Goal: Information Seeking & Learning: Learn about a topic

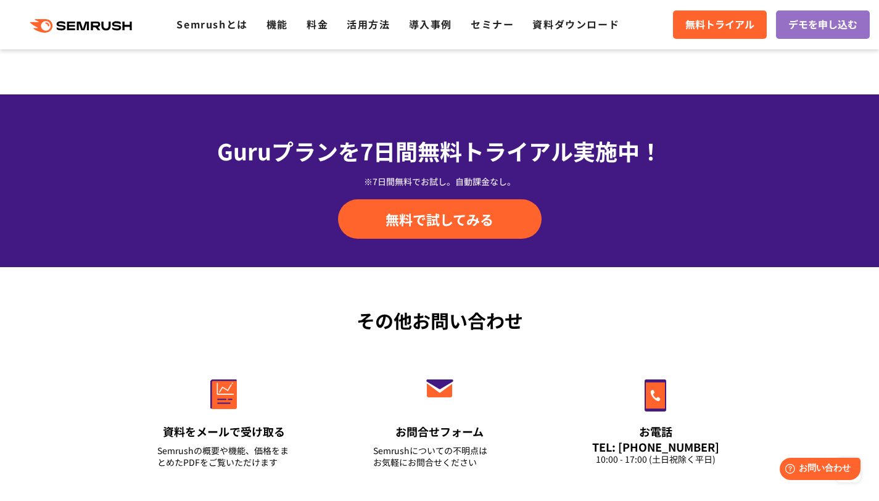
scroll to position [4379, 0]
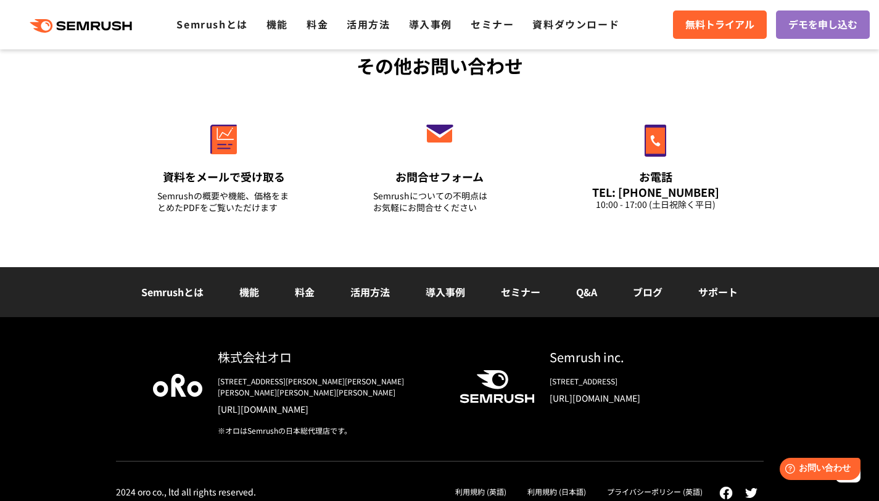
click at [355, 299] on li "活用方法" at bounding box center [370, 292] width 75 height 16
click at [360, 296] on link "活用方法" at bounding box center [369, 291] width 39 height 15
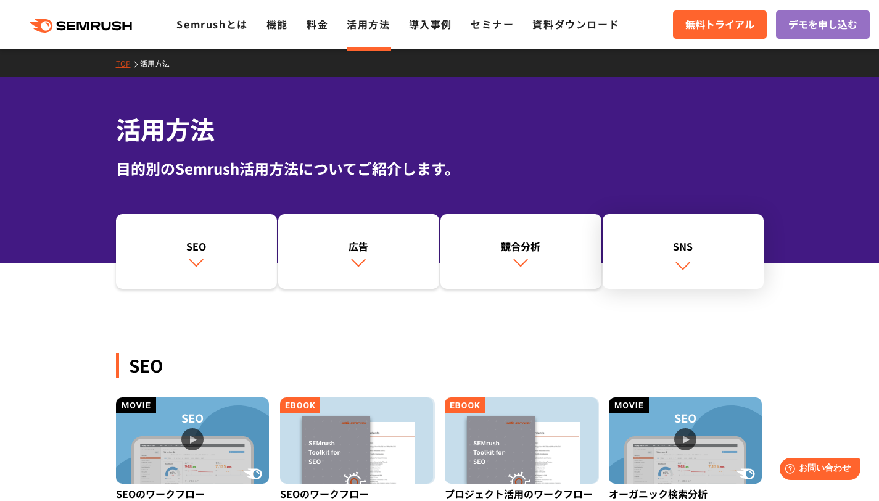
click at [687, 254] on link "SNS" at bounding box center [683, 251] width 161 height 75
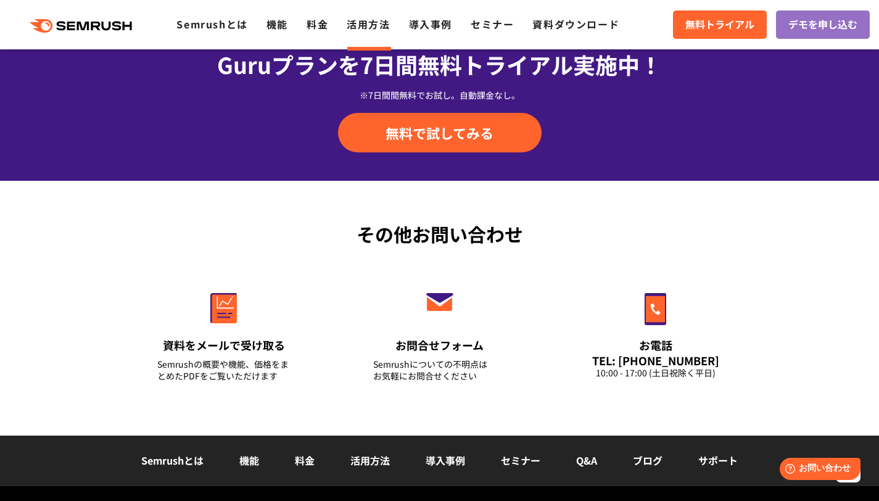
scroll to position [1792, 0]
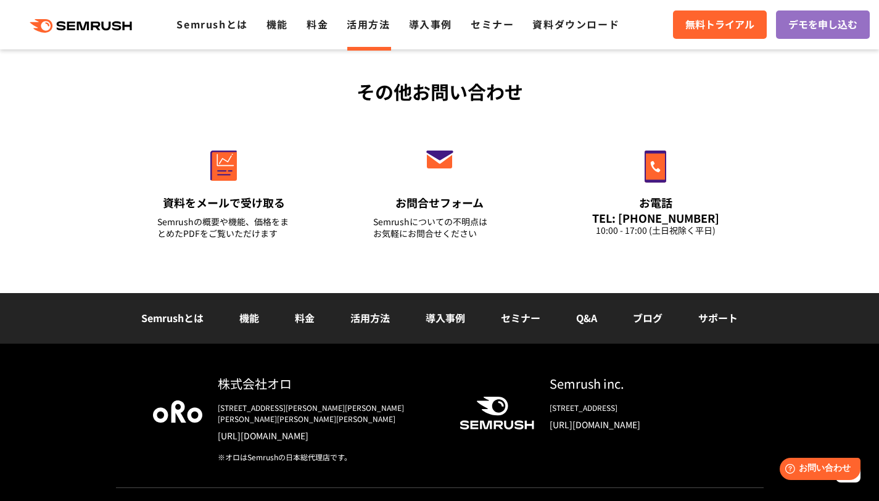
click at [581, 320] on link "Q&A" at bounding box center [586, 317] width 21 height 15
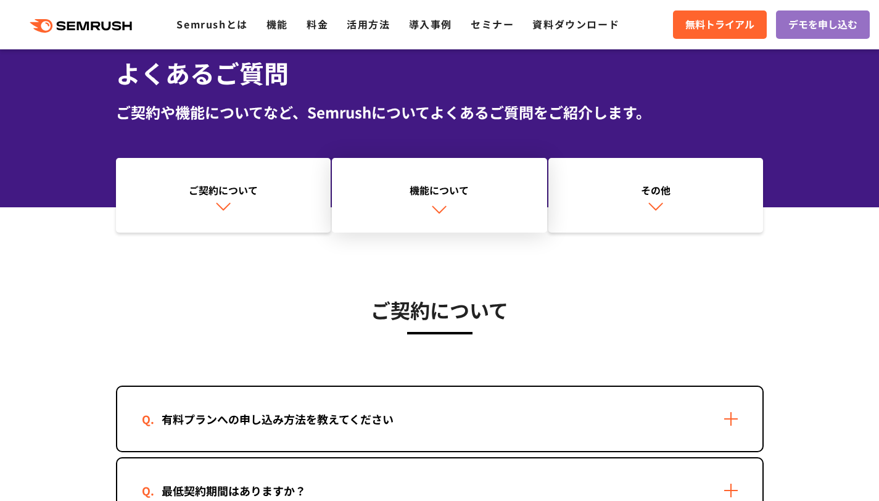
click at [491, 218] on link "機能について" at bounding box center [439, 195] width 215 height 75
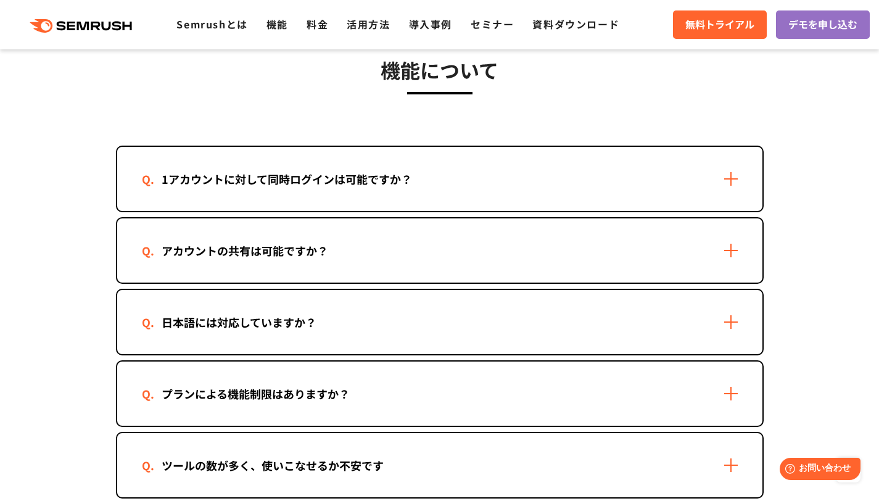
click at [706, 192] on div "1アカウントに対して同時ログインは可能ですか？" at bounding box center [439, 179] width 645 height 64
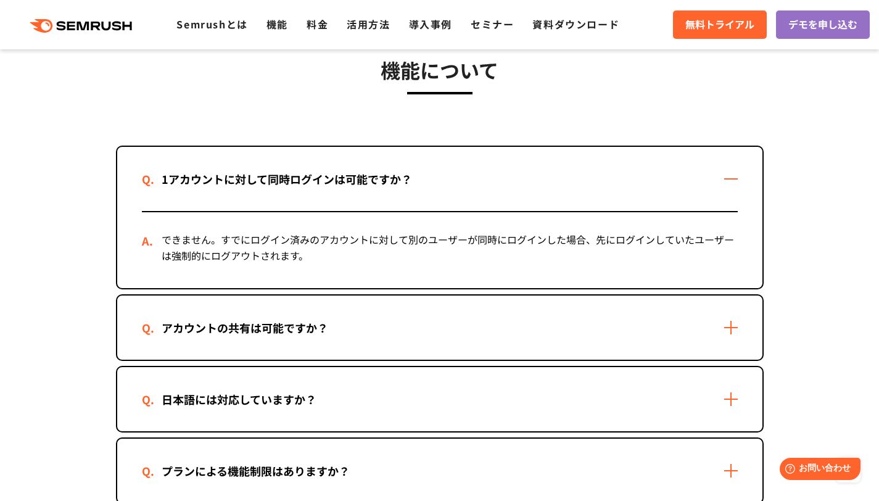
click at [706, 192] on div "1アカウントに対して同時ログインは可能ですか？" at bounding box center [439, 179] width 645 height 64
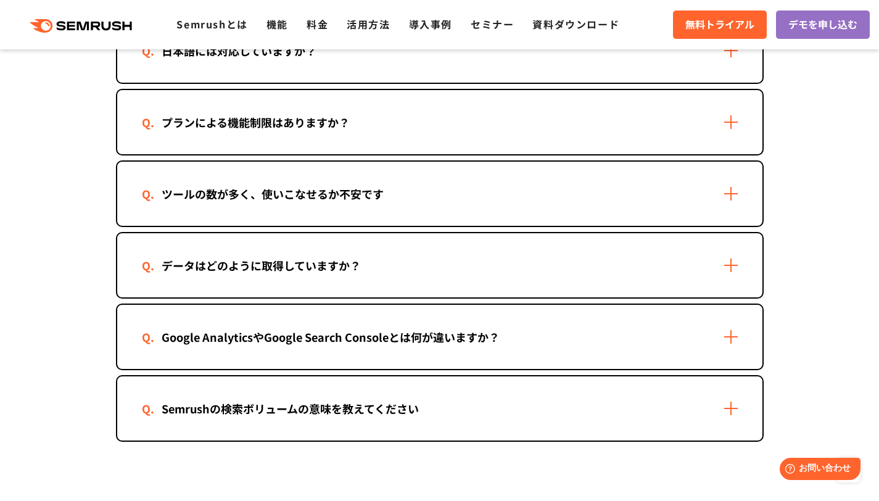
scroll to position [1990, 0]
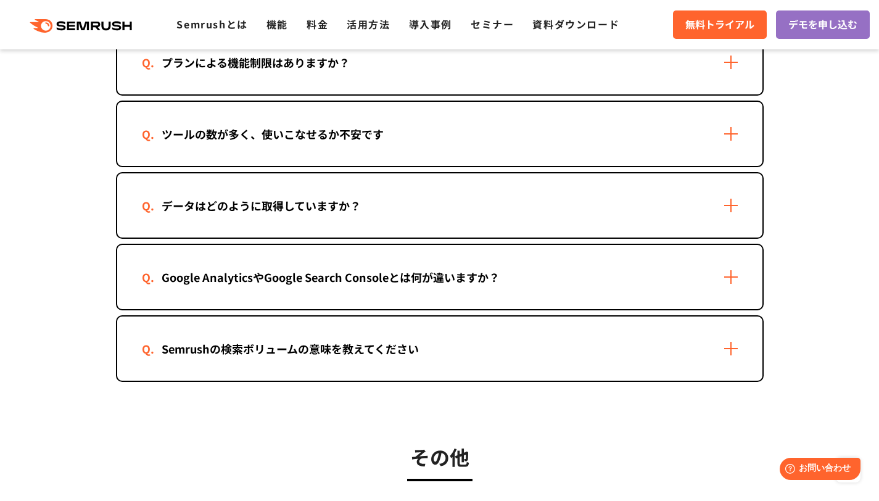
click at [632, 205] on div "データはどのように取得していますか？" at bounding box center [439, 205] width 645 height 64
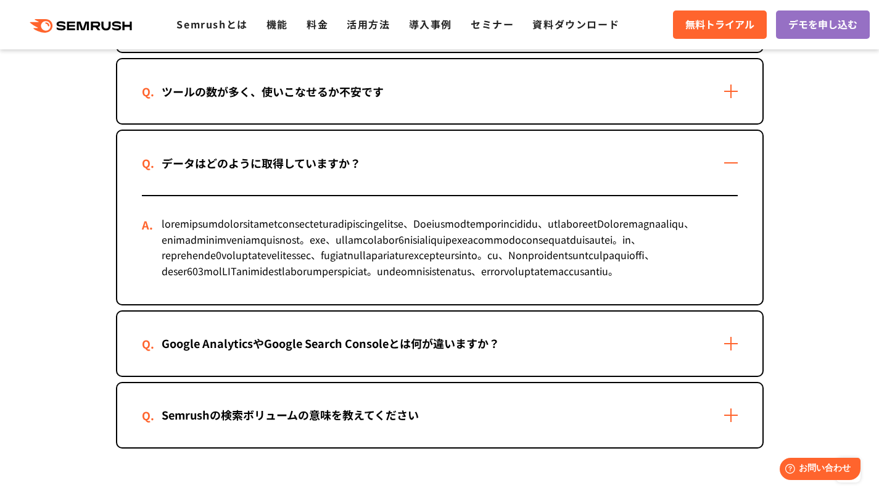
scroll to position [2146, 0]
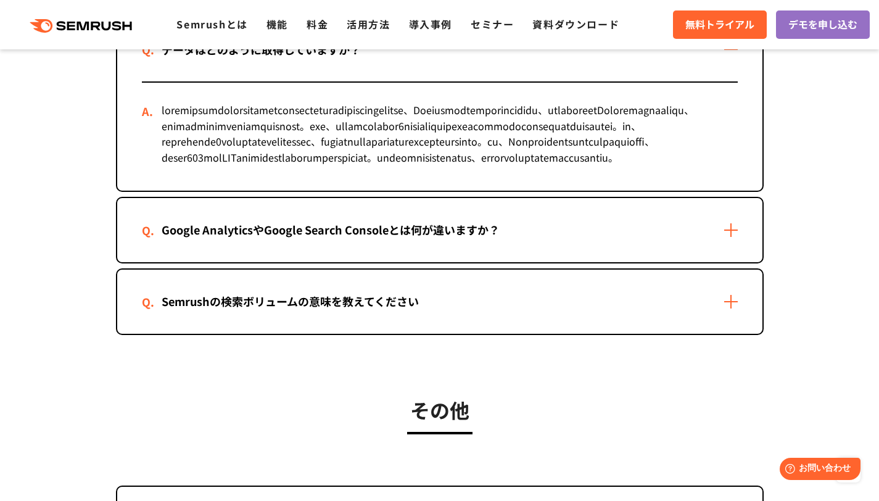
click at [598, 262] on div "Google AnalyticsやGoogle Search Consoleとは何が違いますか？" at bounding box center [439, 230] width 645 height 64
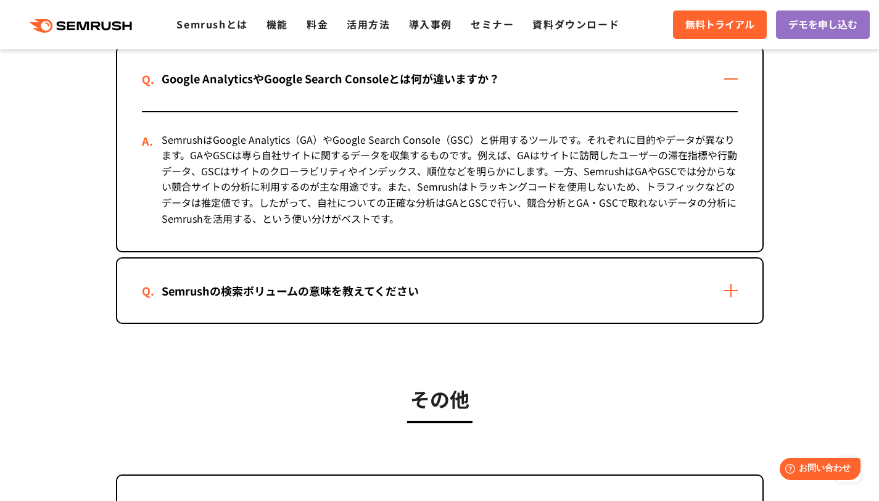
scroll to position [2339, 0]
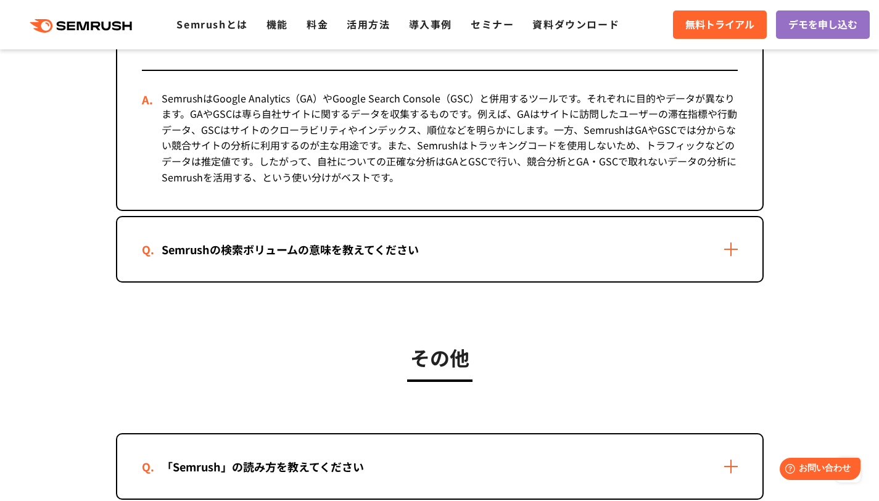
click at [598, 281] on div "Semrushの検索ボリュームの意味を教えてください" at bounding box center [439, 249] width 645 height 64
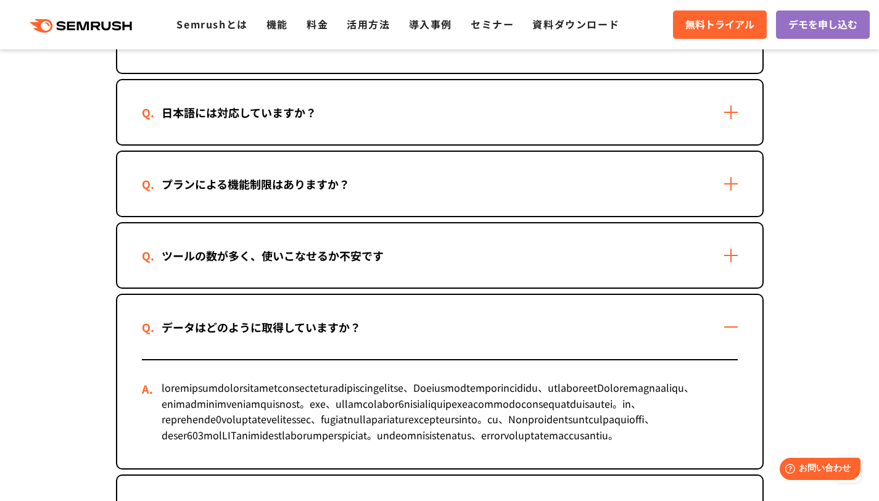
scroll to position [1867, 0]
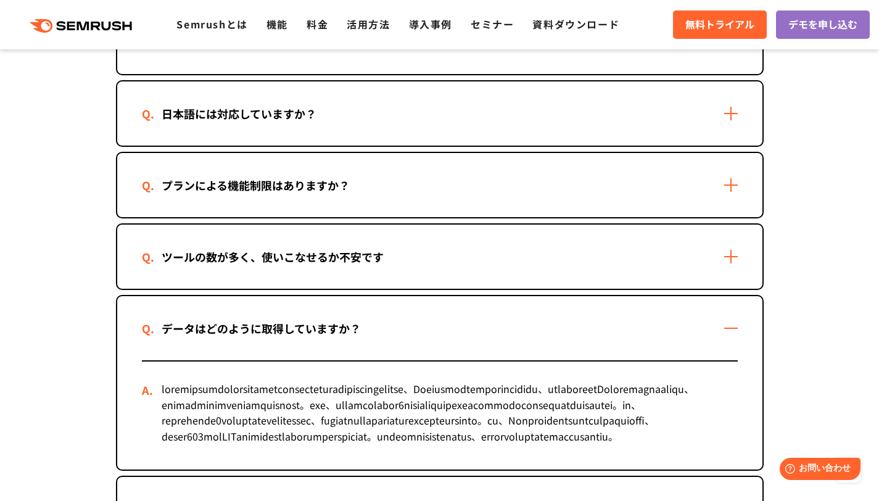
click at [521, 231] on div "ツールの数が多く、使いこなせるか不安です" at bounding box center [439, 257] width 645 height 64
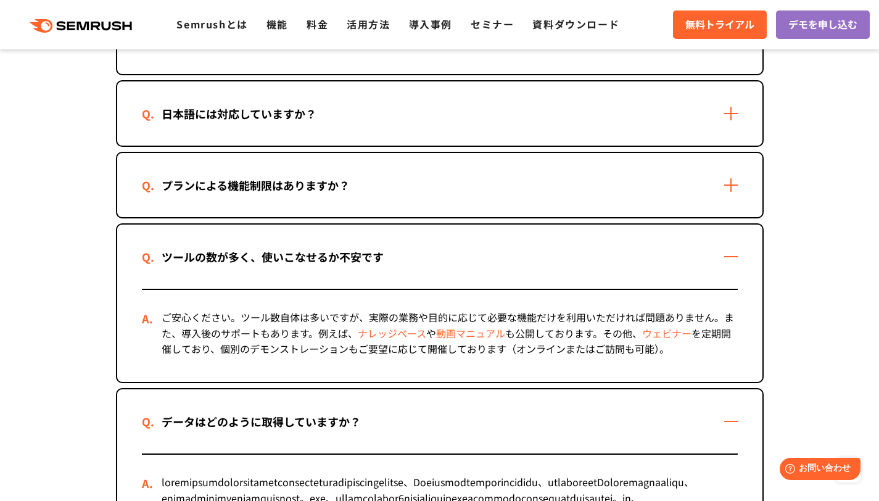
click at [532, 191] on div "プランによる機能制限はありますか？" at bounding box center [439, 185] width 645 height 64
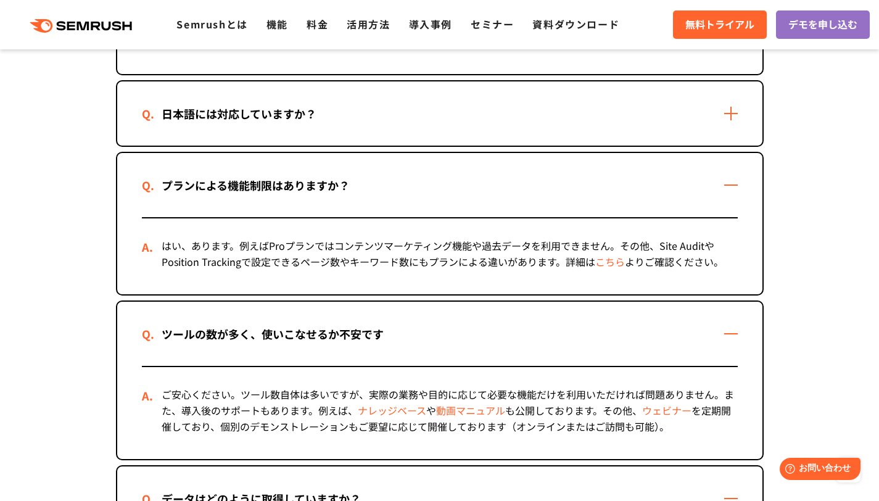
click at [486, 123] on div "日本語には対応していますか？" at bounding box center [439, 113] width 645 height 64
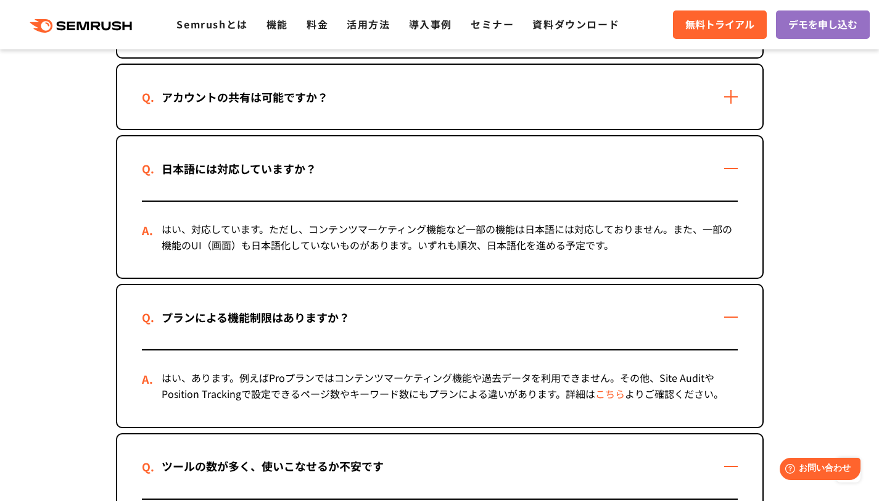
scroll to position [1792, 0]
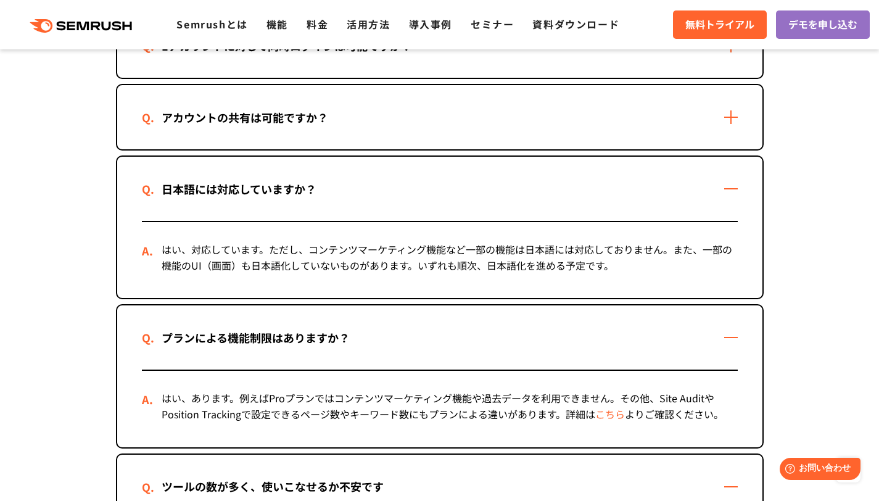
click at [492, 140] on div "アカウントの共有は可能ですか？" at bounding box center [439, 117] width 645 height 64
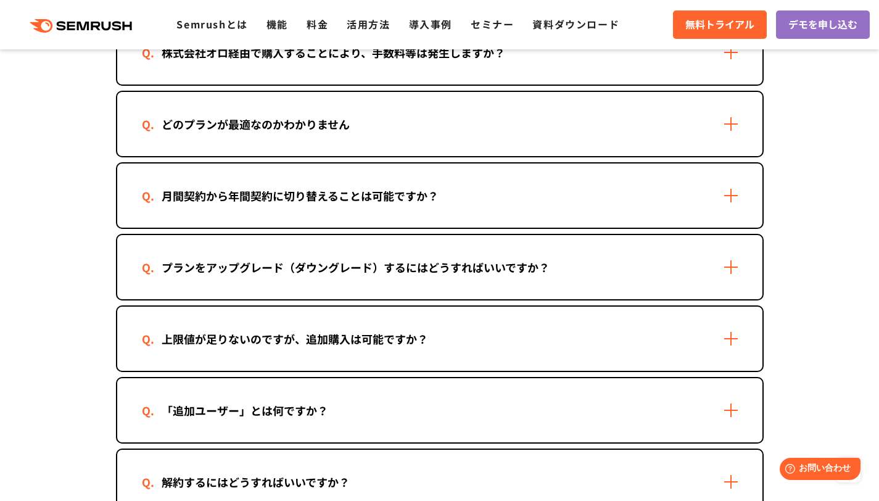
scroll to position [661, 0]
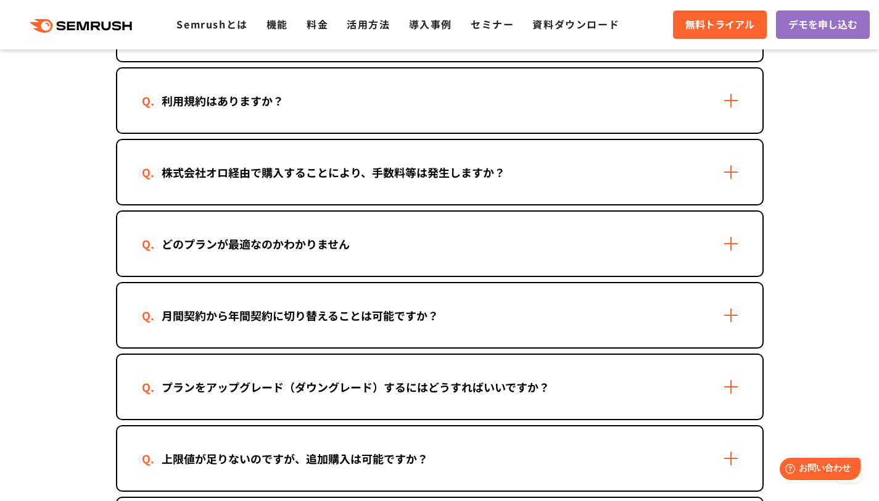
click at [500, 173] on div "株式会社オロ経由で購入することにより、手数料等は発生しますか？" at bounding box center [333, 173] width 383 height 18
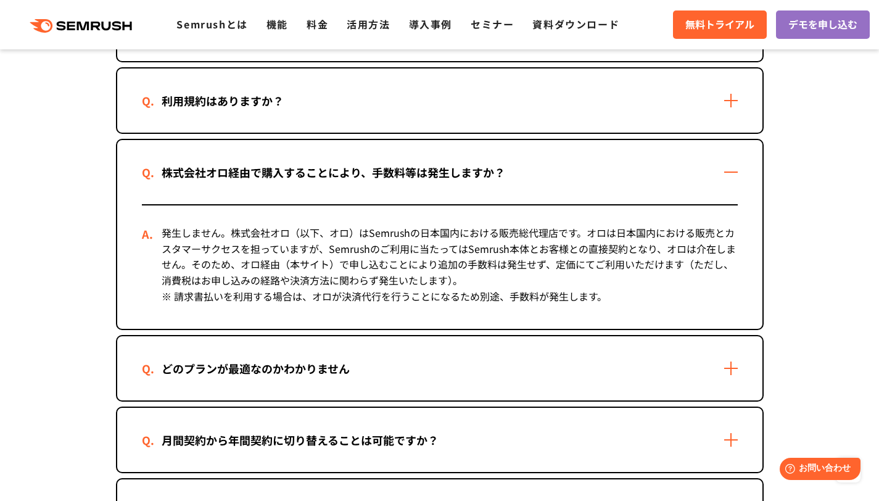
click at [473, 385] on div "どのプランが最適なのかわかりません" at bounding box center [439, 368] width 645 height 64
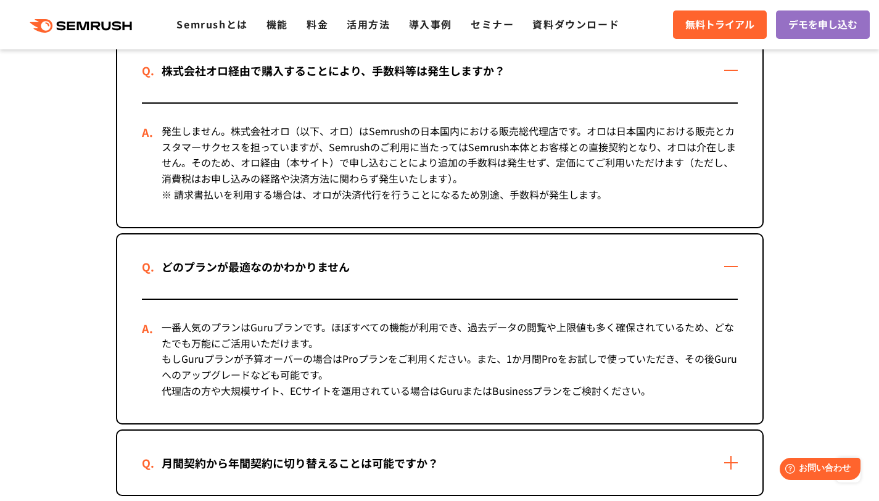
scroll to position [800, 0]
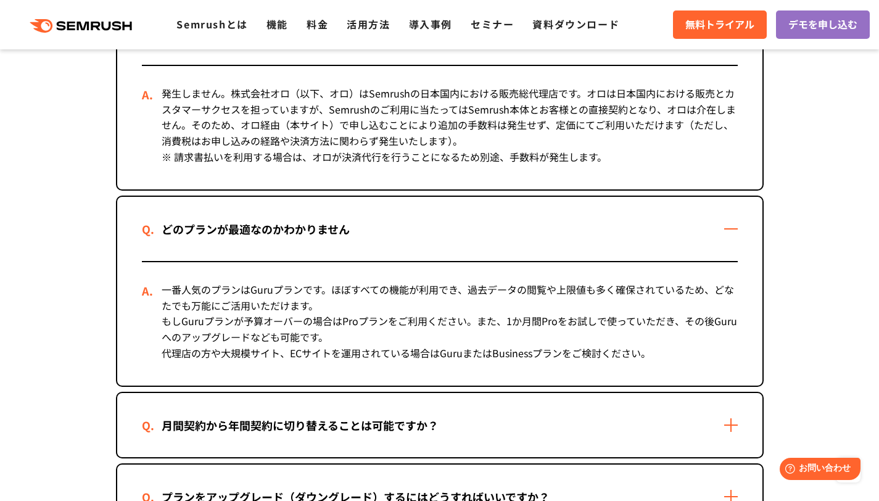
drag, startPoint x: 479, startPoint y: 428, endPoint x: 477, endPoint y: 379, distance: 49.4
click at [479, 428] on div "月間契約から年間契約に切り替えることは可能ですか？" at bounding box center [439, 425] width 645 height 64
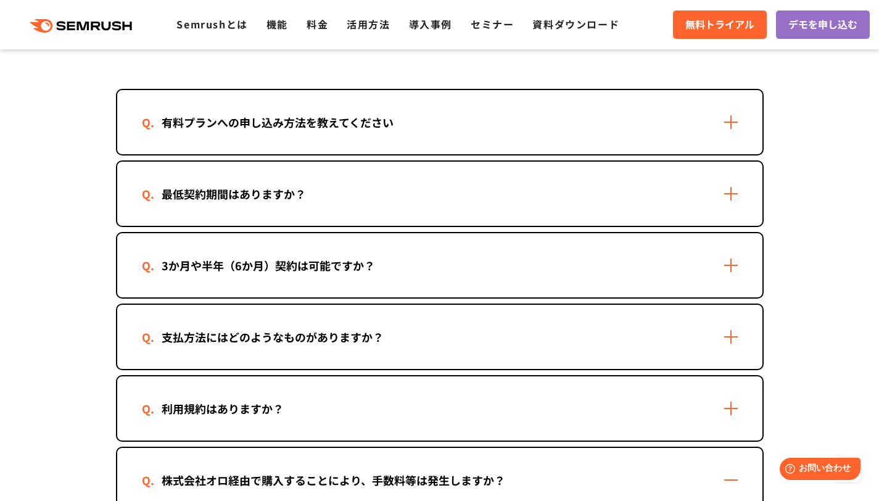
scroll to position [306, 0]
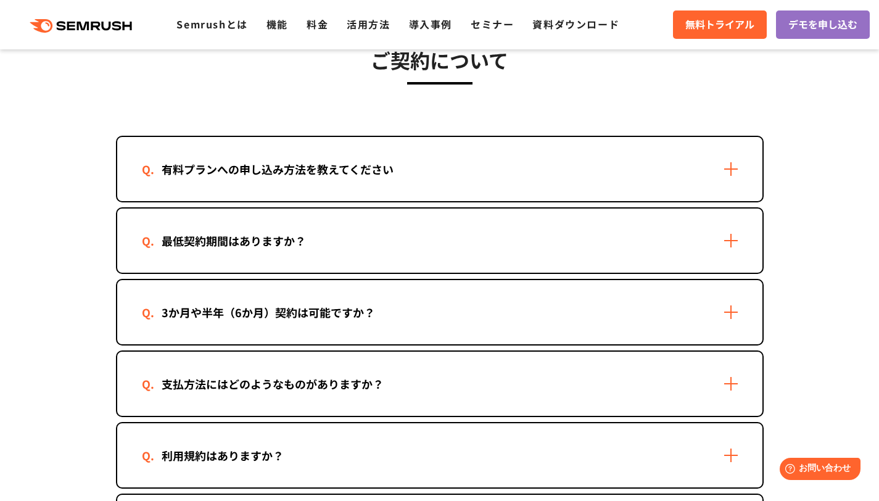
click at [465, 245] on div "最低契約期間はありますか？" at bounding box center [439, 241] width 645 height 64
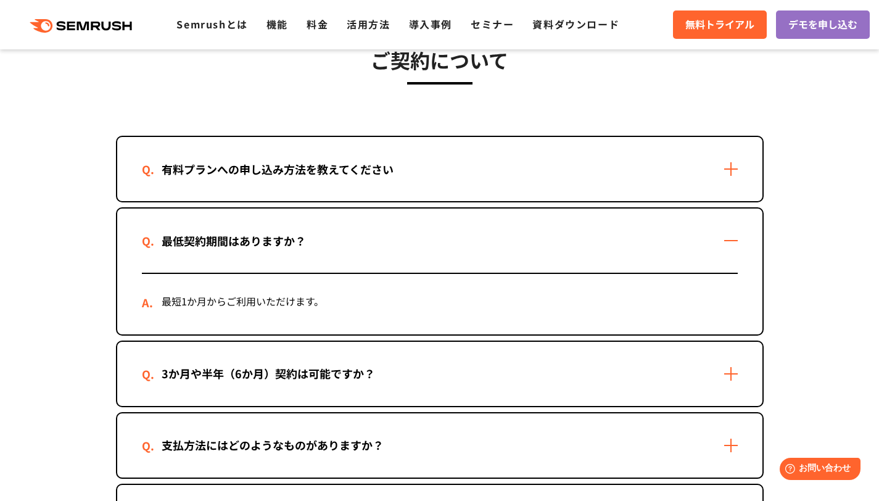
click at [466, 162] on div "有料プランへの申し込み方法を教えてください" at bounding box center [439, 169] width 645 height 64
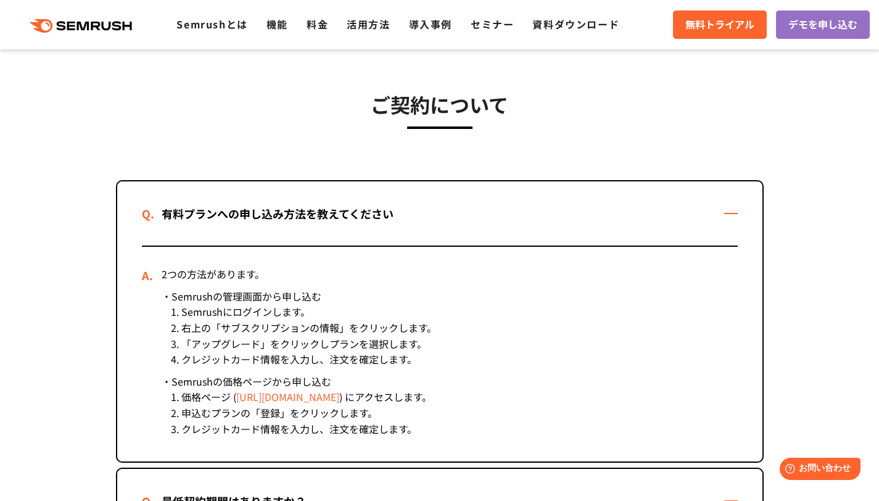
scroll to position [143, 0]
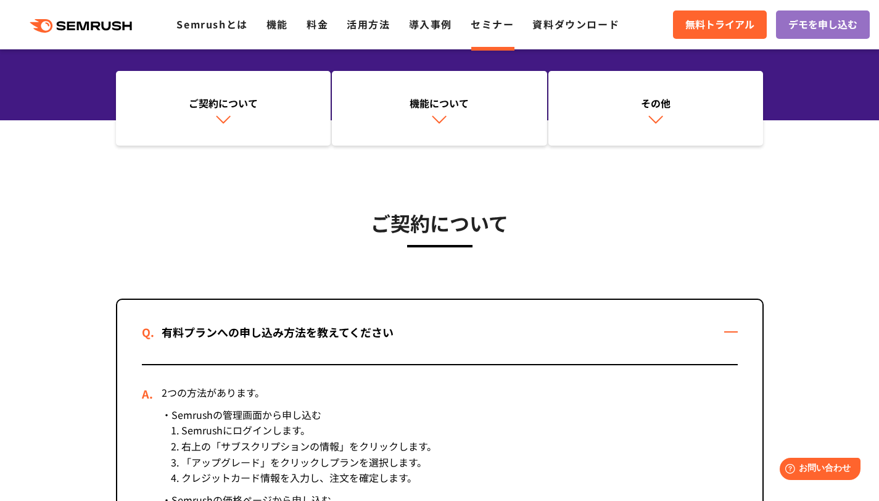
click at [488, 26] on link "セミナー" at bounding box center [492, 24] width 43 height 15
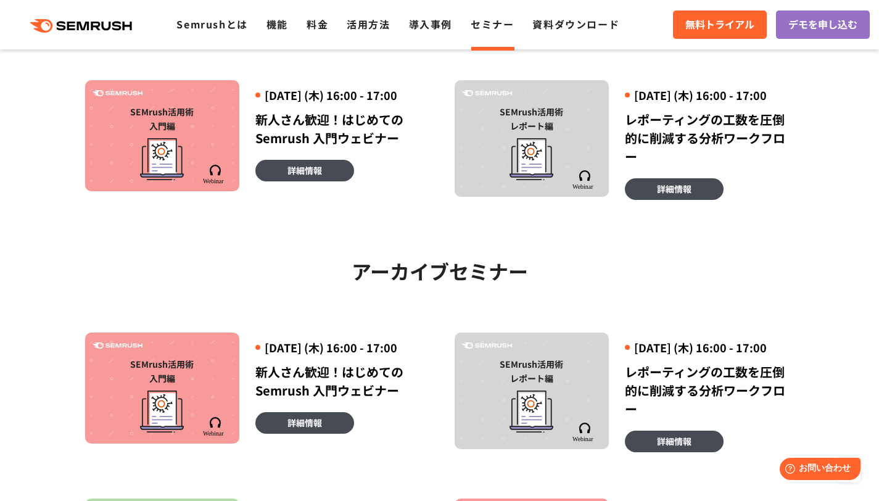
scroll to position [659, 0]
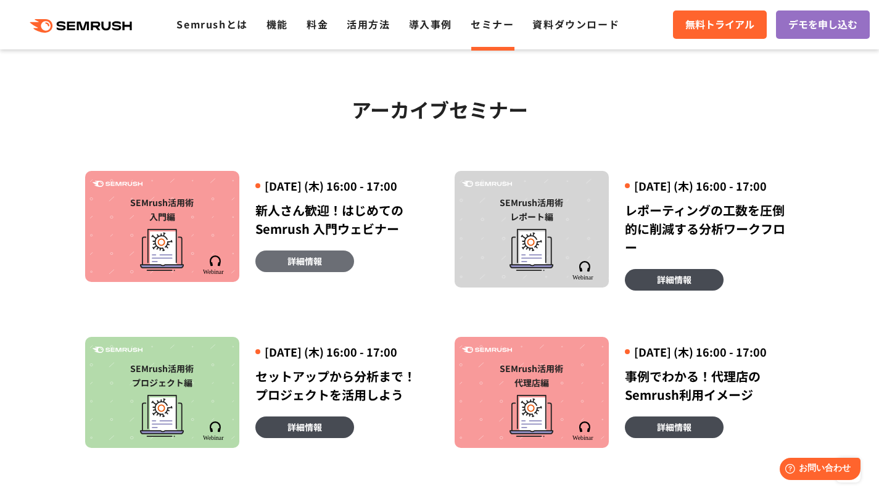
click at [307, 268] on span "詳細情報" at bounding box center [305, 261] width 35 height 14
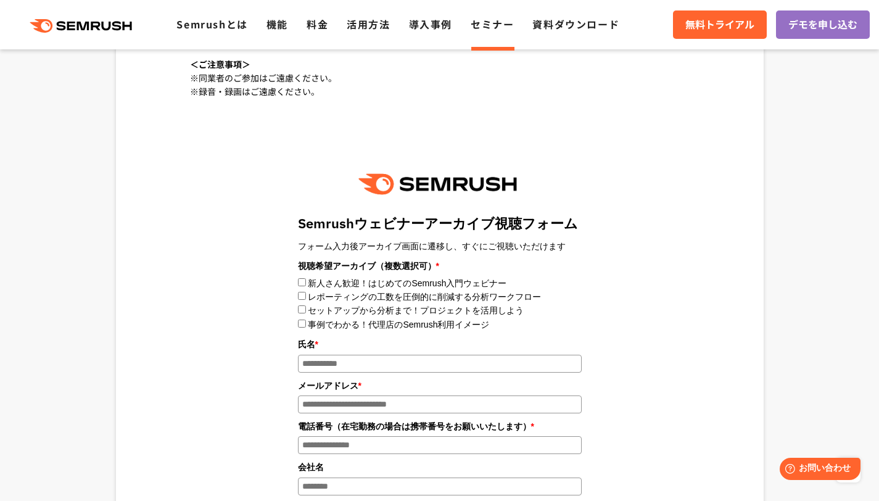
scroll to position [941, 0]
